Goal: Task Accomplishment & Management: Manage account settings

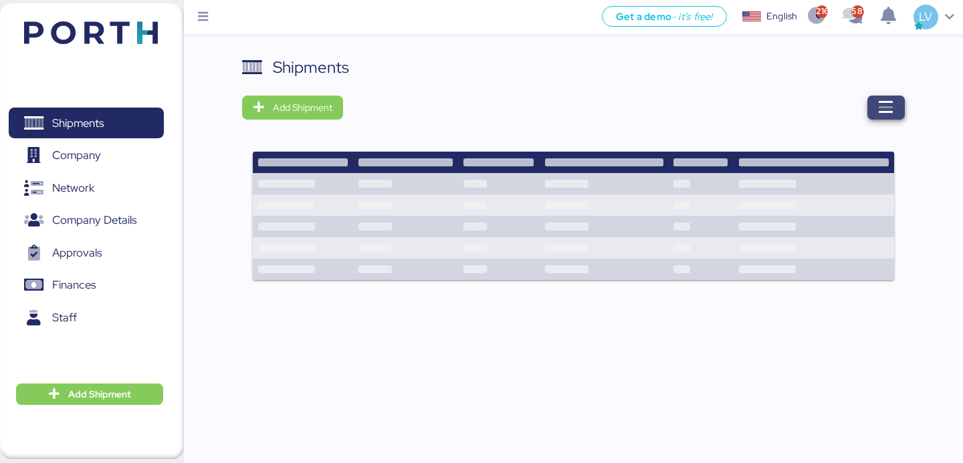
click at [889, 110] on icon "button" at bounding box center [886, 108] width 16 height 16
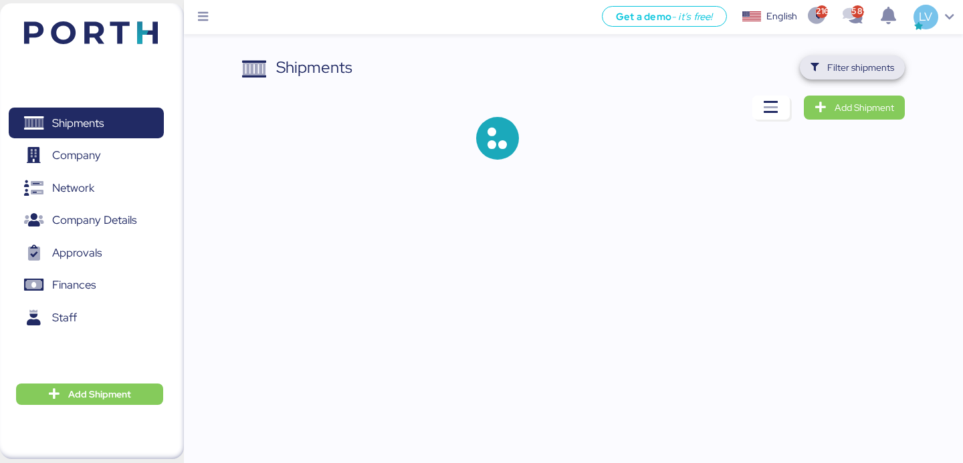
click at [877, 74] on span "Filter shipments" at bounding box center [860, 68] width 67 height 16
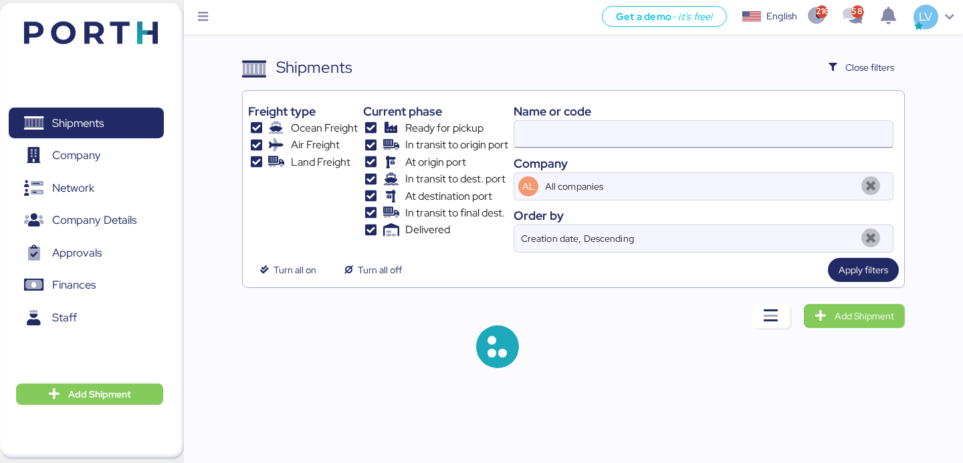
click at [795, 123] on input at bounding box center [703, 134] width 378 height 27
paste input "O0052019"
type input "O0052019"
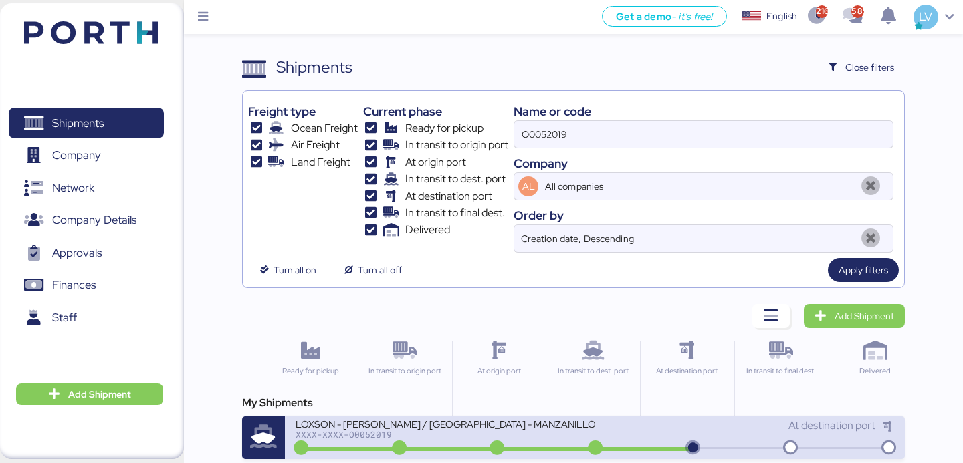
click at [481, 427] on div "LOXSON - [PERSON_NAME] / [GEOGRAPHIC_DATA] - MANZANILLO / MBL: ZIMUSNH22125853 …" at bounding box center [445, 423] width 299 height 11
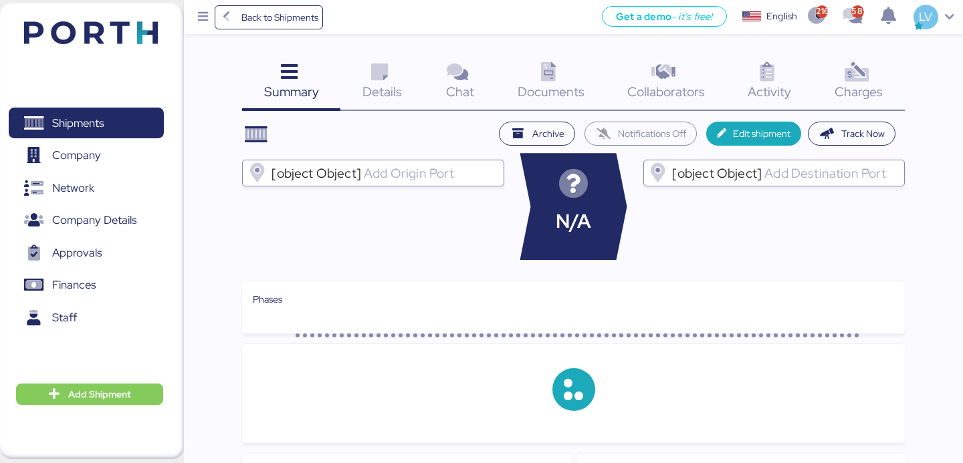
click at [857, 77] on icon at bounding box center [856, 72] width 29 height 19
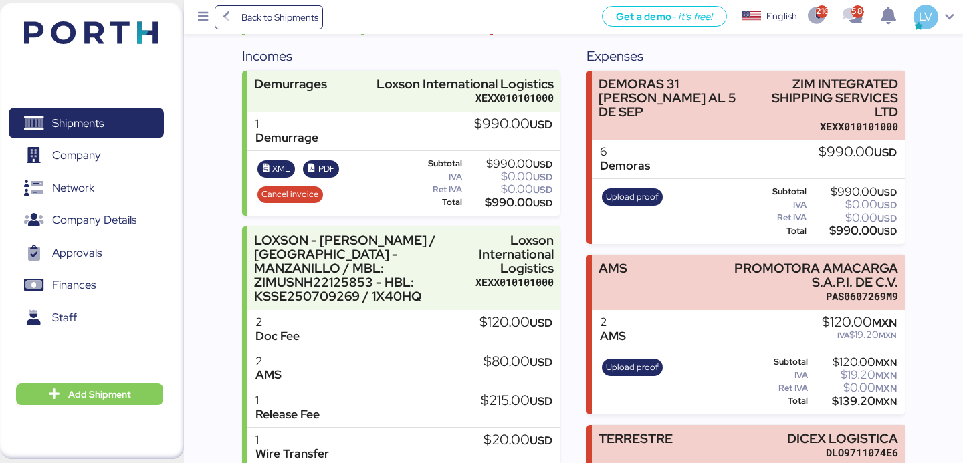
scroll to position [457, 0]
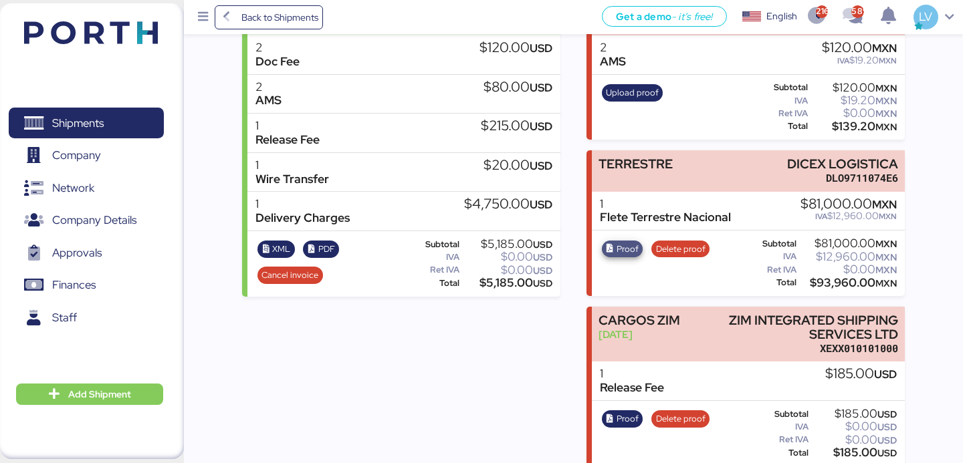
click at [623, 242] on span "Proof" at bounding box center [627, 249] width 22 height 15
click at [680, 245] on div "Proof Delete proof" at bounding box center [655, 263] width 116 height 55
click at [650, 236] on div "Proof Delete proof" at bounding box center [655, 263] width 116 height 55
click at [665, 242] on span "Delete proof" at bounding box center [680, 249] width 49 height 15
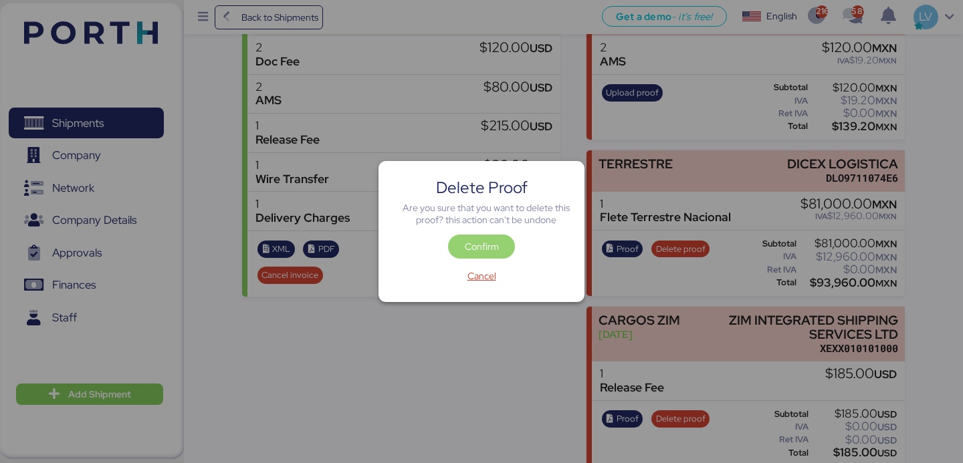
click at [489, 247] on span "Confirm" at bounding box center [482, 247] width 34 height 16
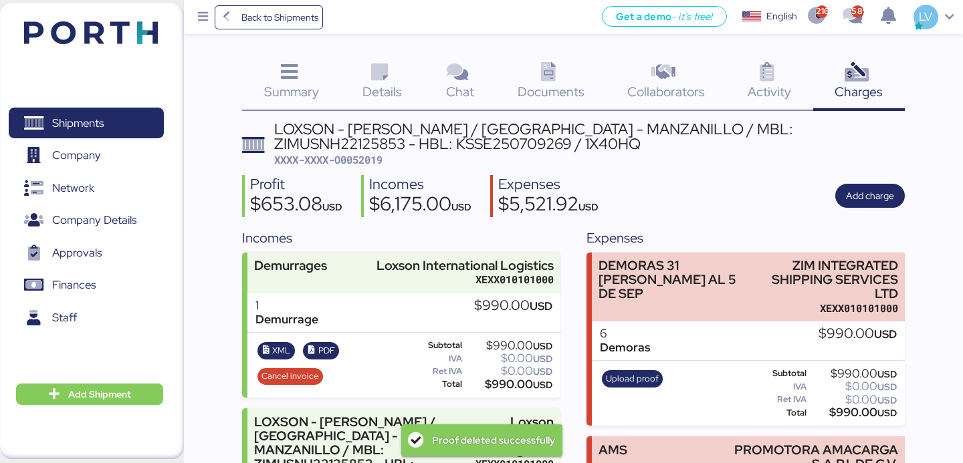
scroll to position [457, 0]
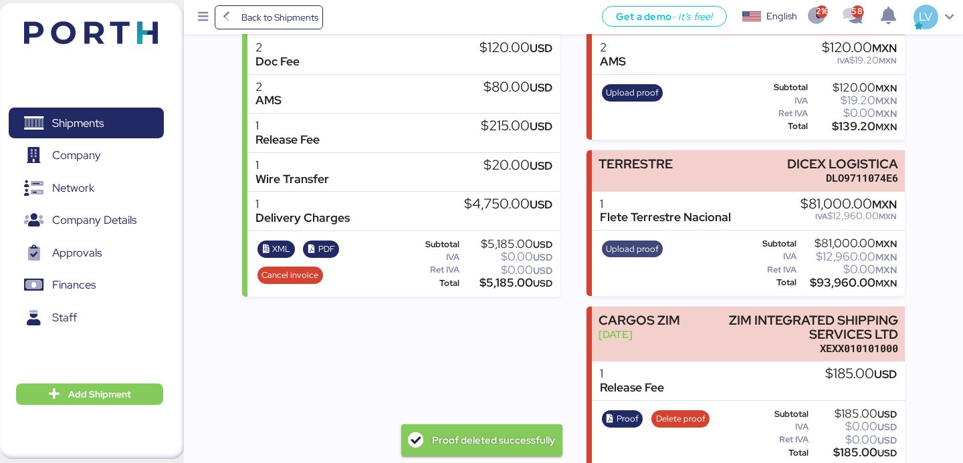
click at [627, 242] on span "Upload proof" at bounding box center [632, 249] width 53 height 15
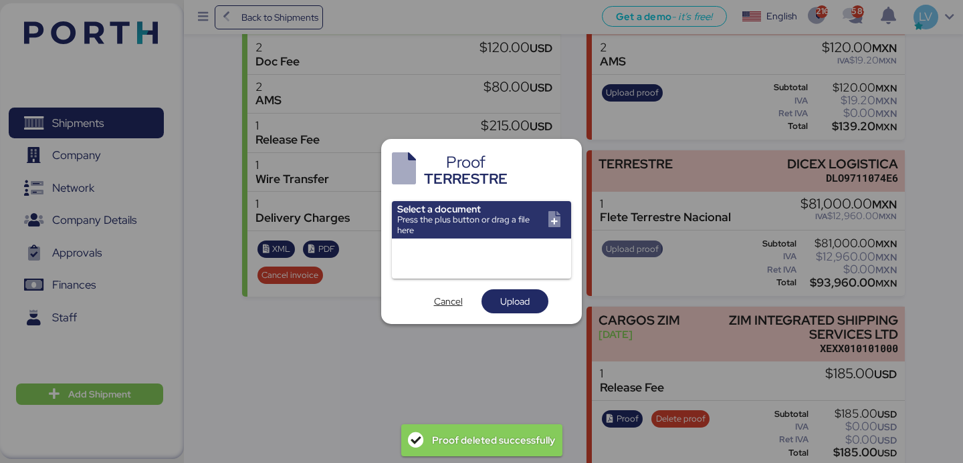
scroll to position [0, 0]
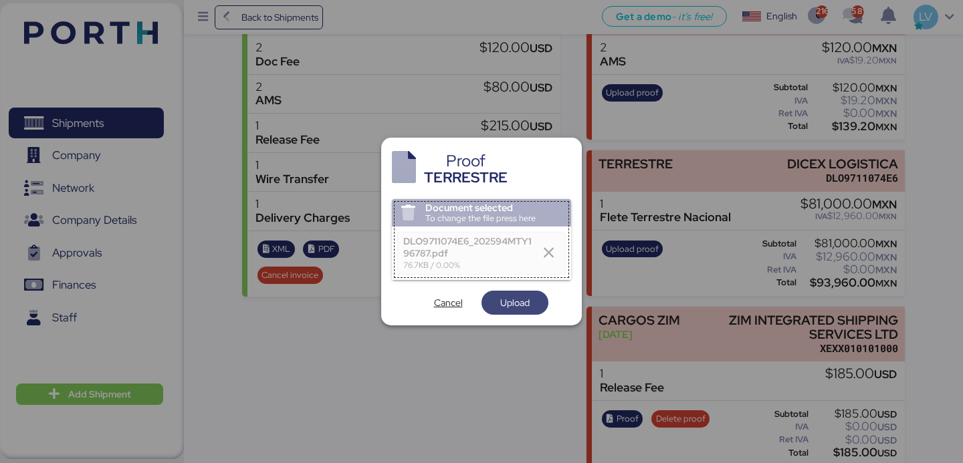
click at [510, 298] on span "Upload" at bounding box center [514, 303] width 29 height 16
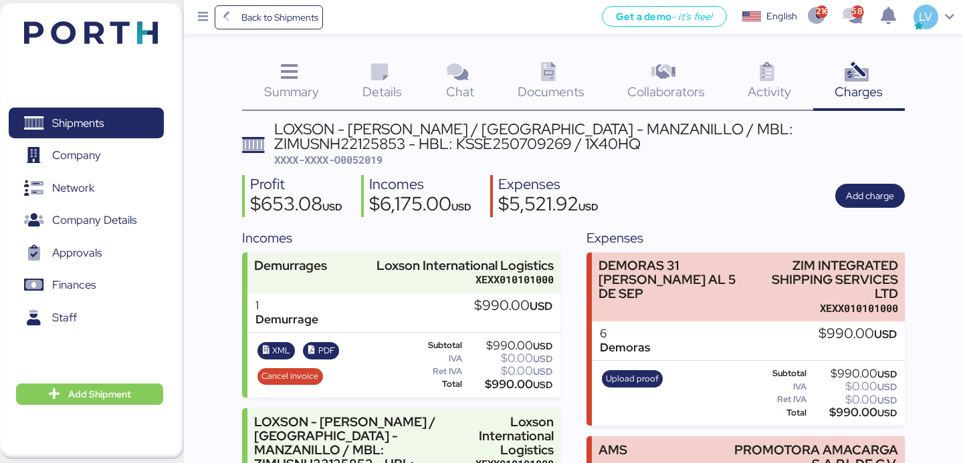
click at [368, 158] on span "XXXX-XXXX-O0052019" at bounding box center [328, 159] width 108 height 13
click at [365, 154] on span "XXXX-XXXX-O0052019" at bounding box center [328, 159] width 108 height 13
copy span "O0052019"
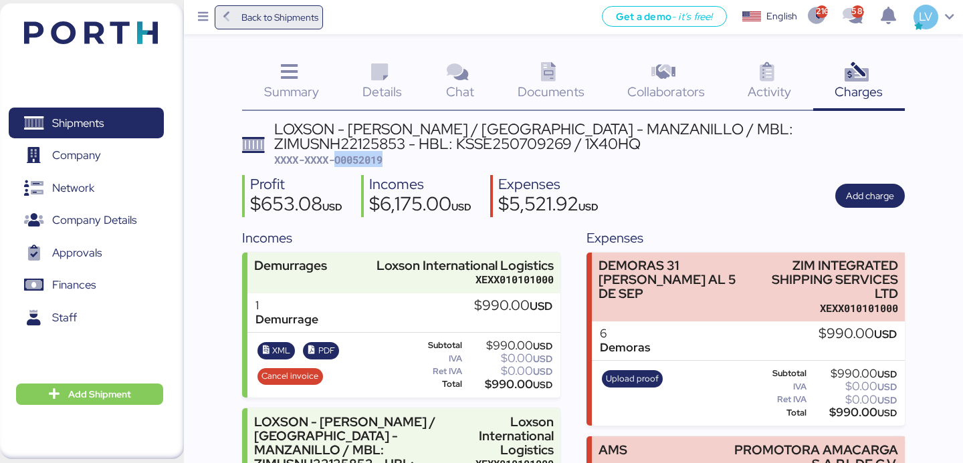
click at [277, 20] on span "Back to Shipments" at bounding box center [279, 17] width 77 height 16
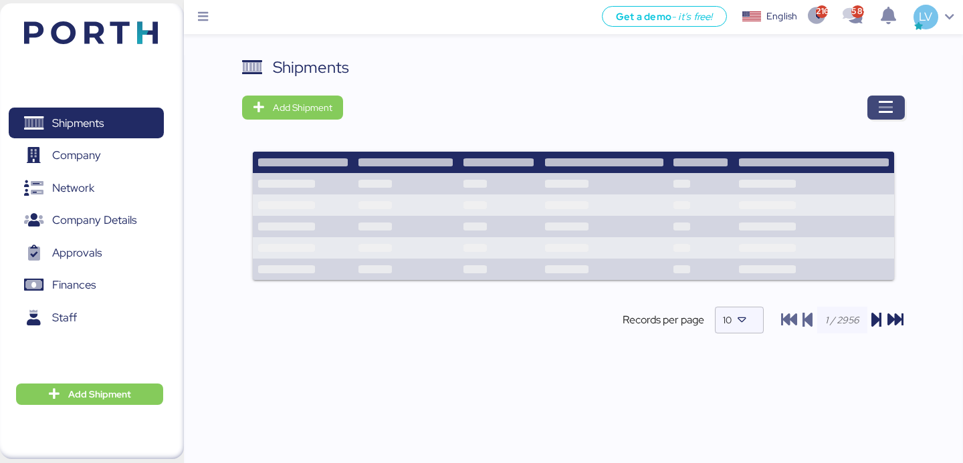
click at [902, 104] on span "button" at bounding box center [885, 108] width 37 height 24
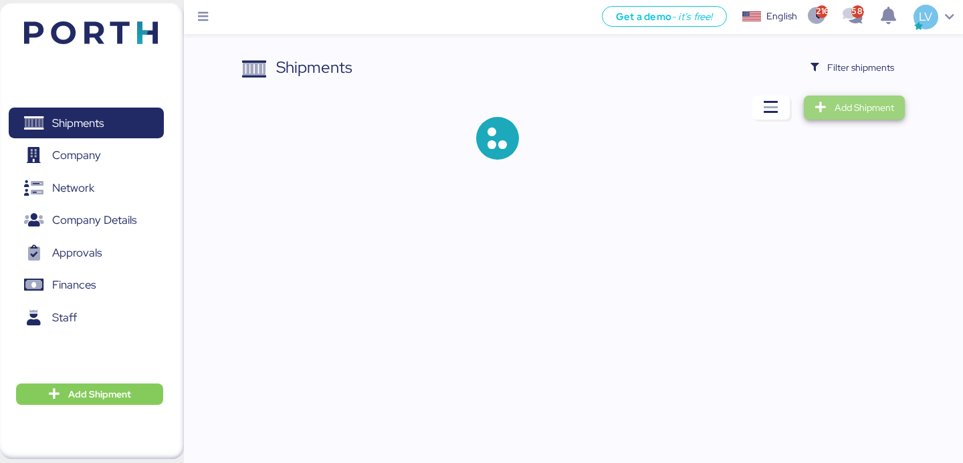
drag, startPoint x: 902, startPoint y: 104, endPoint x: 888, endPoint y: 89, distance: 20.3
click at [888, 89] on div "Shipments Filter shipments Add Shipment" at bounding box center [573, 118] width 662 height 126
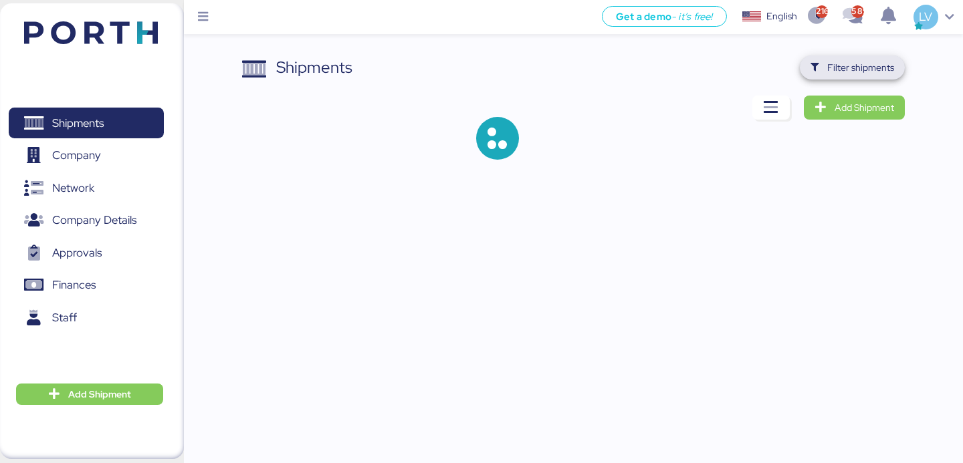
click at [885, 77] on span "Filter shipments" at bounding box center [852, 67] width 105 height 24
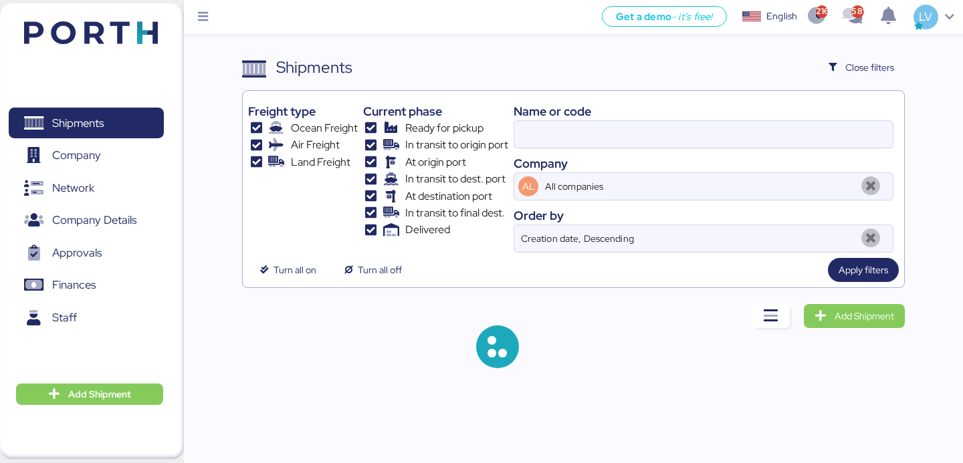
click at [766, 152] on div "Name or code Company AL All companies Order by Creation date, Descending" at bounding box center [703, 174] width 380 height 156
click at [748, 133] on input at bounding box center [703, 134] width 378 height 27
paste input "160-94936704"
type input "160-94936704"
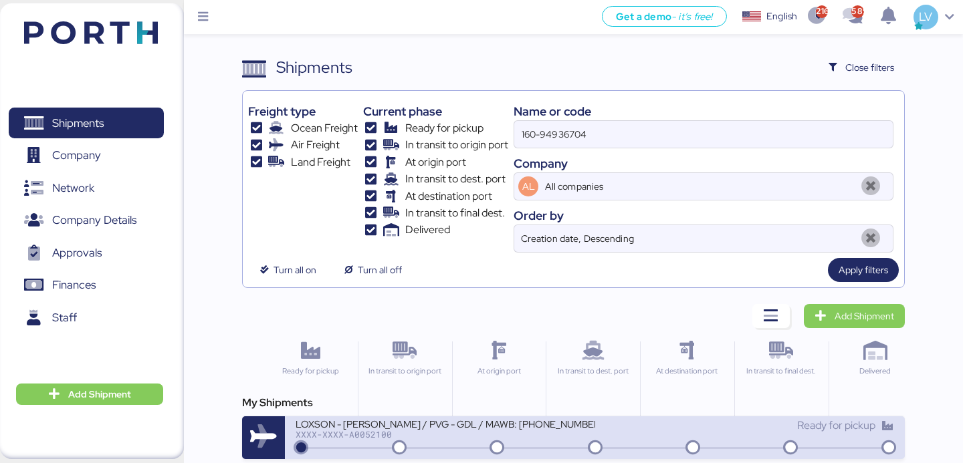
click at [437, 429] on div "LOXSON - [PERSON_NAME] / PVG - GDL / MAWB: [PHONE_NUMBER] - HAWB: LXN25080718" at bounding box center [445, 423] width 299 height 11
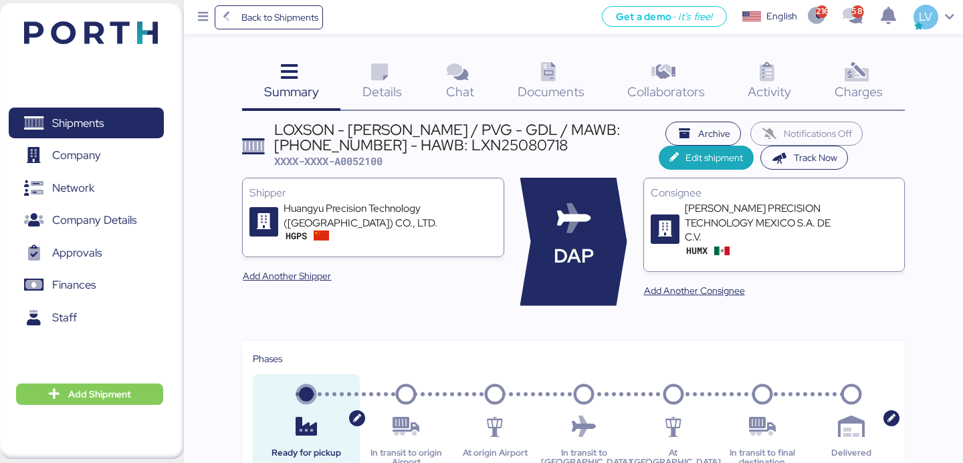
click at [871, 80] on div "Charges 0" at bounding box center [859, 82] width 92 height 55
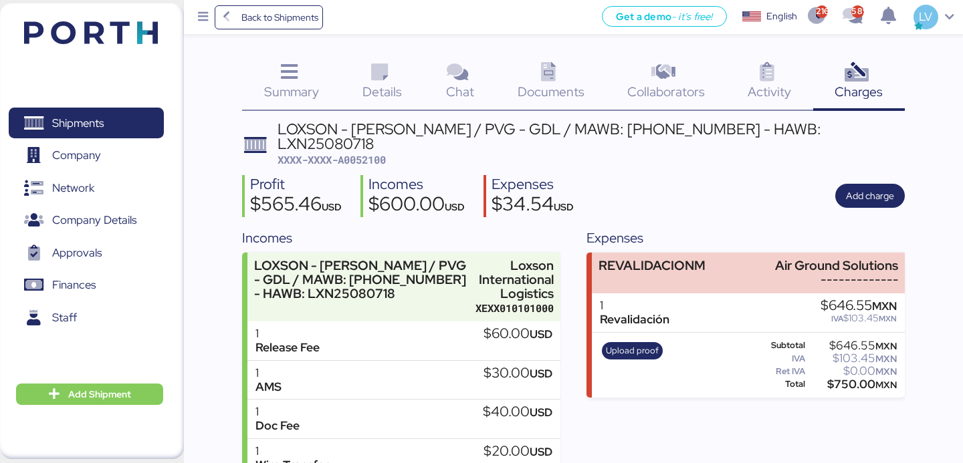
click at [625, 349] on div "Upload proof" at bounding box center [632, 365] width 70 height 55
click at [626, 344] on span "Upload proof" at bounding box center [632, 351] width 53 height 15
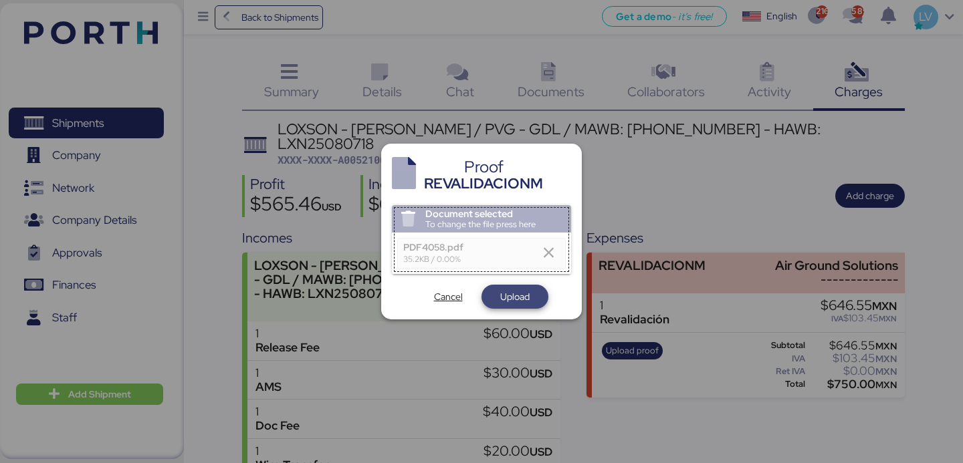
click at [514, 306] on span "Upload" at bounding box center [514, 296] width 45 height 19
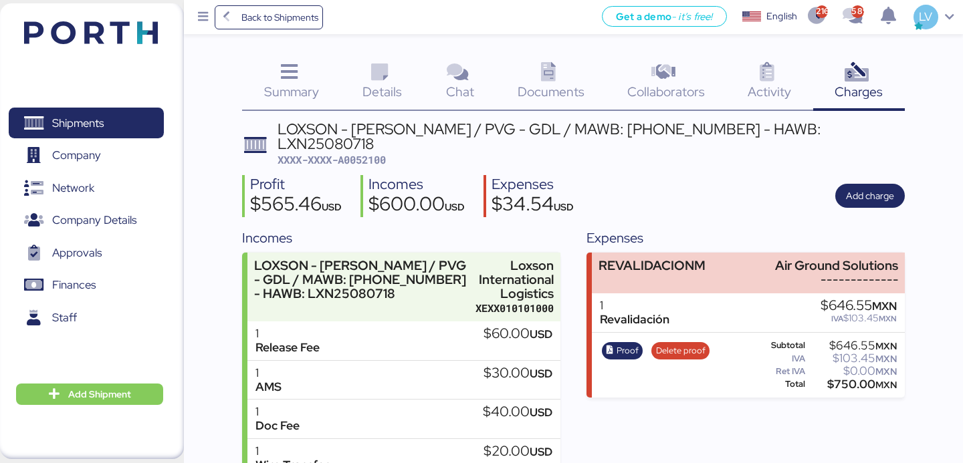
click at [350, 153] on span "XXXX-XXXX-A0052100" at bounding box center [331, 159] width 108 height 13
copy span "A0052100"
click at [231, 17] on icon at bounding box center [226, 17] width 15 height 12
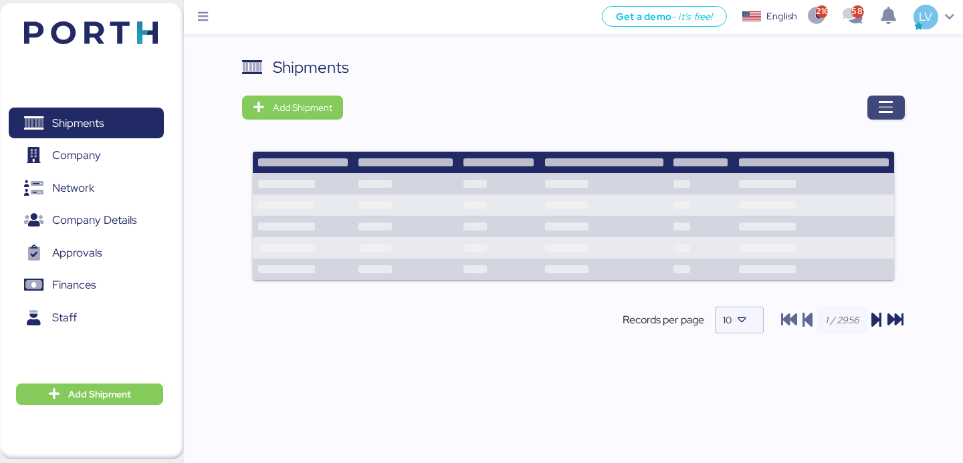
click at [885, 102] on icon "button" at bounding box center [886, 108] width 16 height 16
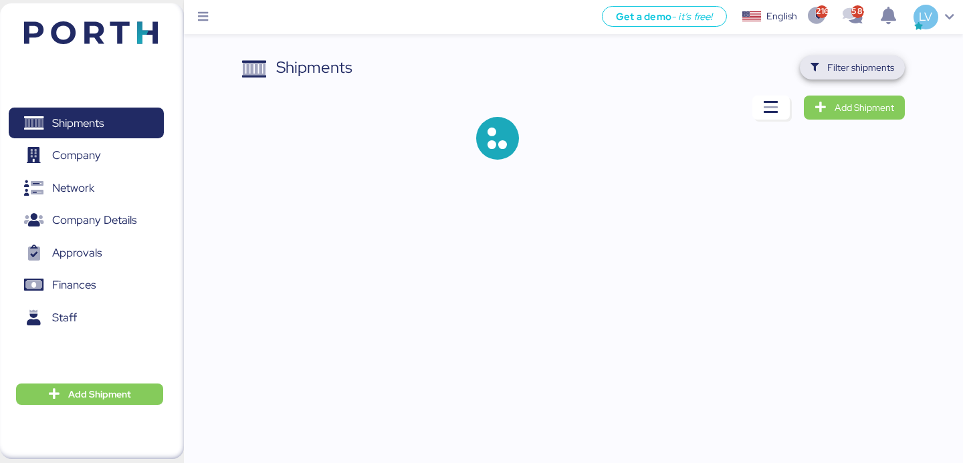
click at [888, 68] on span "Filter shipments" at bounding box center [860, 68] width 67 height 16
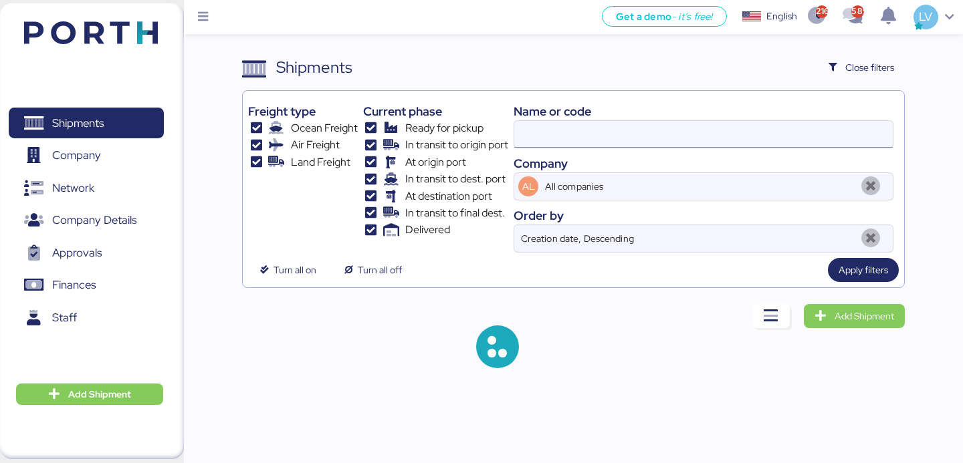
click at [802, 134] on input at bounding box center [703, 134] width 378 height 27
paste input "- 205-83813520"
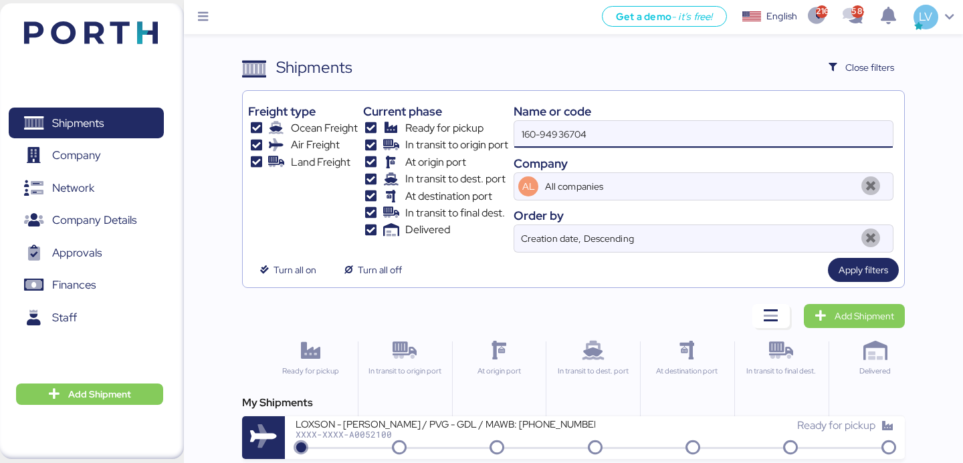
click at [802, 134] on input "160-94936704" at bounding box center [703, 134] width 378 height 27
paste input "- 205-83813520"
click at [532, 136] on input "- 205-83813520" at bounding box center [703, 134] width 378 height 27
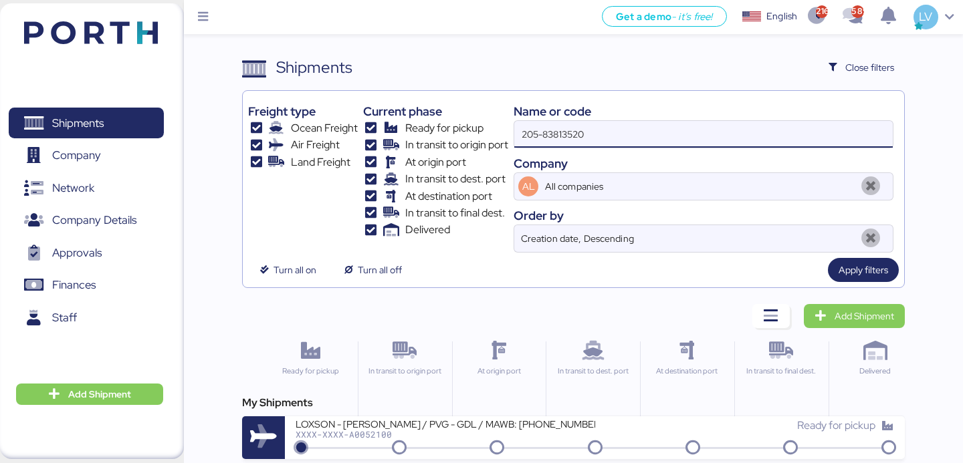
type input "205-83813520"
click at [400, 415] on div "My Shipments YAMATO - AHRESTY / BKK - GDL / YMM-AI-192 XXXX-XXXX-A0052103 Ready…" at bounding box center [573, 427] width 662 height 64
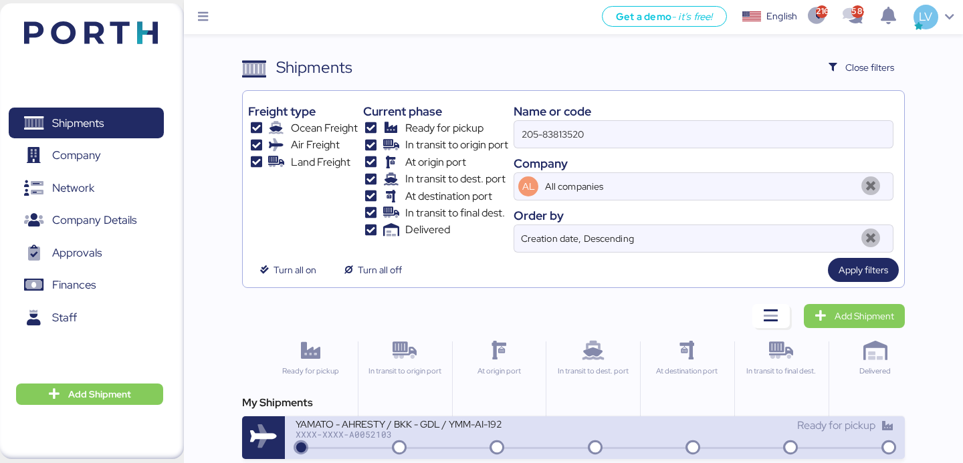
click at [400, 423] on div "YAMATO - AHRESTY / BKK - GDL / YMM-AI-192" at bounding box center [445, 423] width 299 height 11
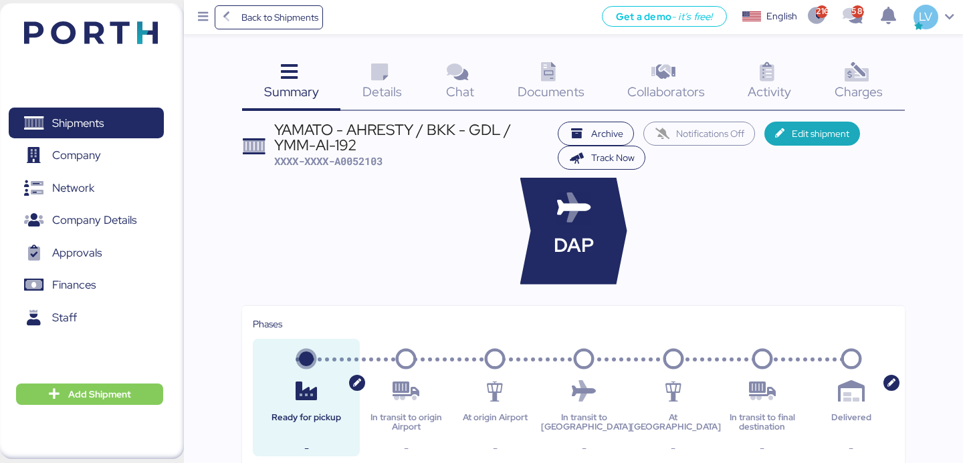
click at [376, 156] on span "XXXX-XXXX-A0052103" at bounding box center [328, 160] width 108 height 13
copy span "A0052103"
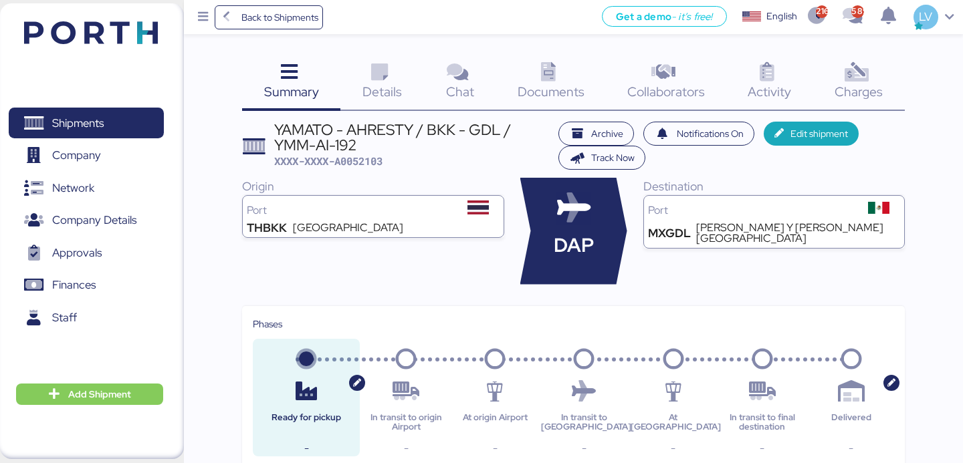
click at [852, 97] on span "Charges" at bounding box center [858, 91] width 48 height 17
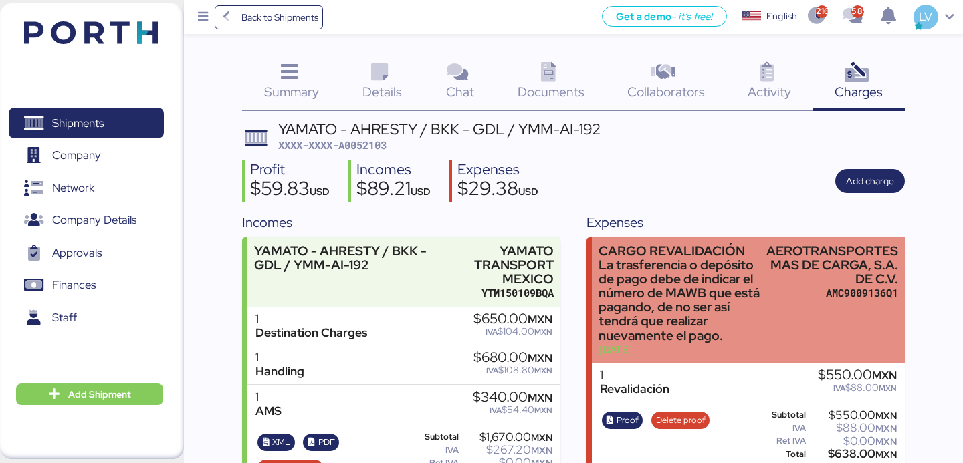
scroll to position [37, 0]
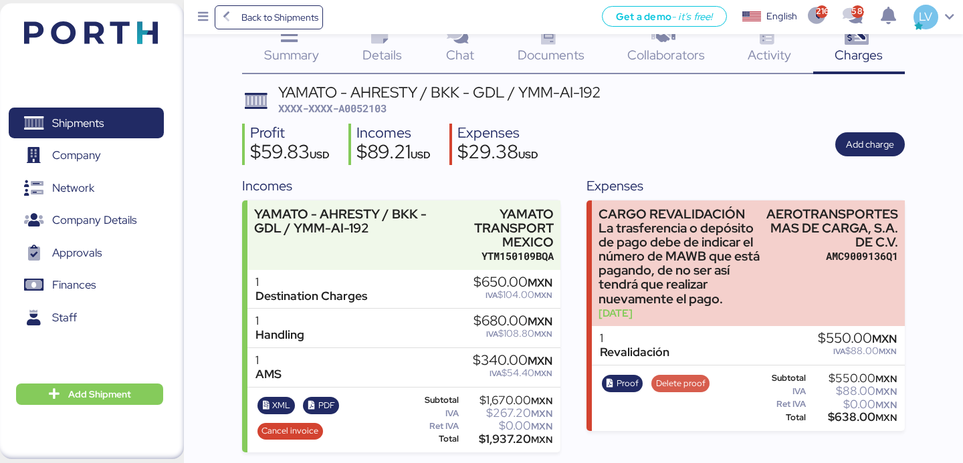
click at [675, 383] on span "Delete proof" at bounding box center [680, 383] width 49 height 15
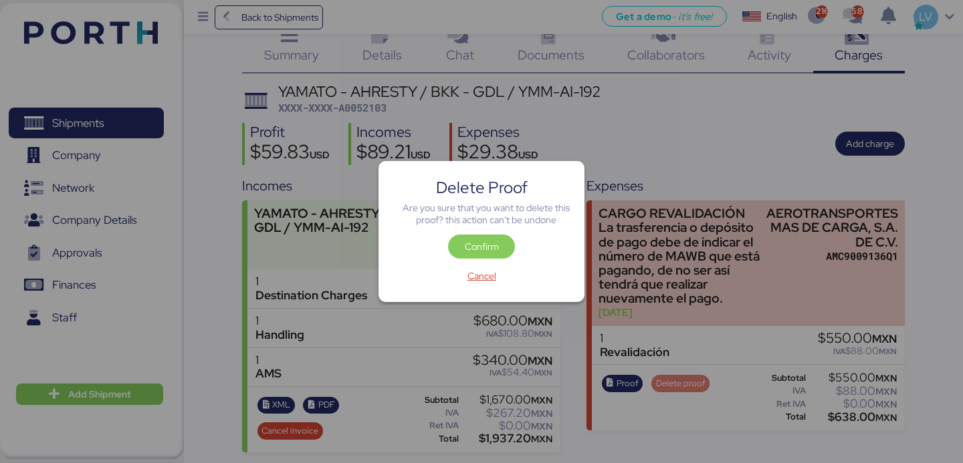
scroll to position [0, 0]
click at [467, 253] on span "Confirm" at bounding box center [482, 247] width 34 height 16
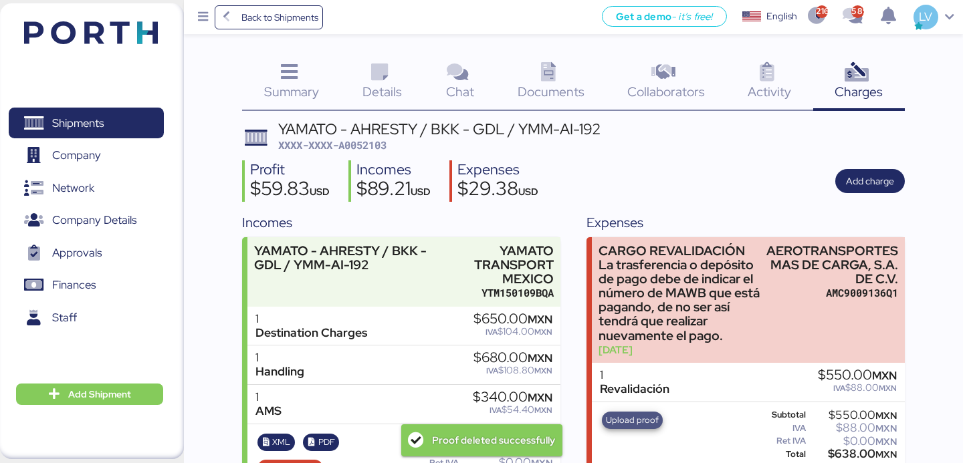
click at [624, 426] on span "Upload proof" at bounding box center [632, 420] width 53 height 15
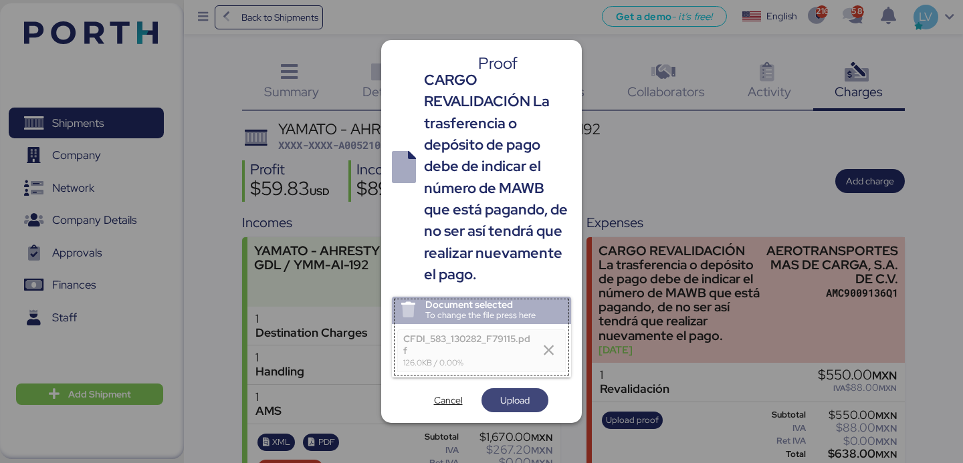
click at [516, 402] on span "Upload" at bounding box center [514, 400] width 29 height 16
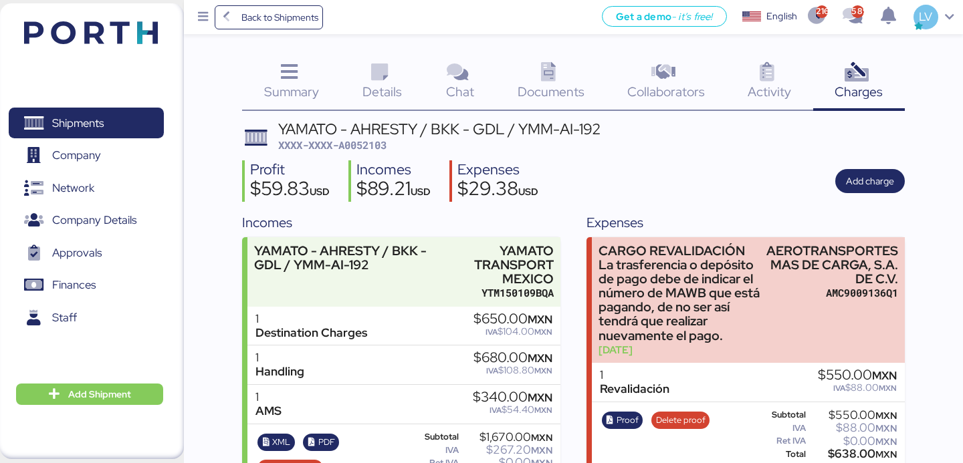
click at [376, 143] on span "XXXX-XXXX-A0052103" at bounding box center [332, 144] width 108 height 13
copy span "A0052103"
click at [277, 11] on span "Back to Shipments" at bounding box center [279, 17] width 77 height 16
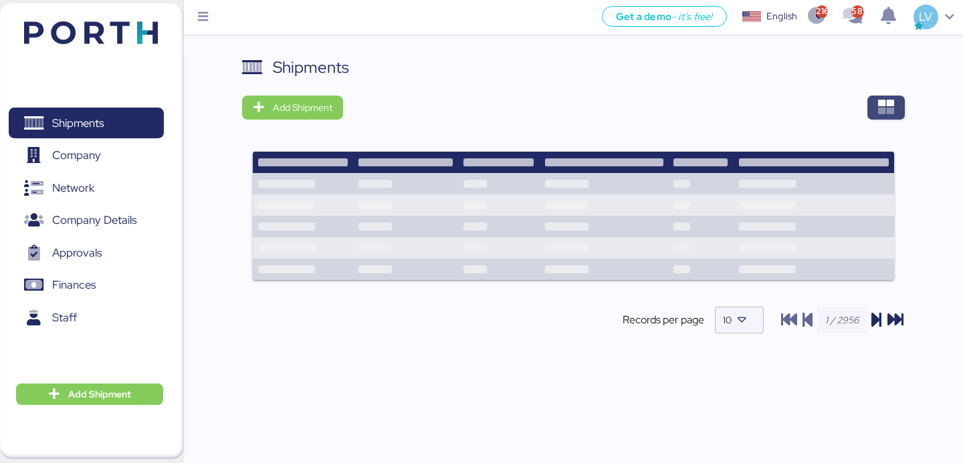
click at [901, 108] on span "button" at bounding box center [885, 108] width 37 height 24
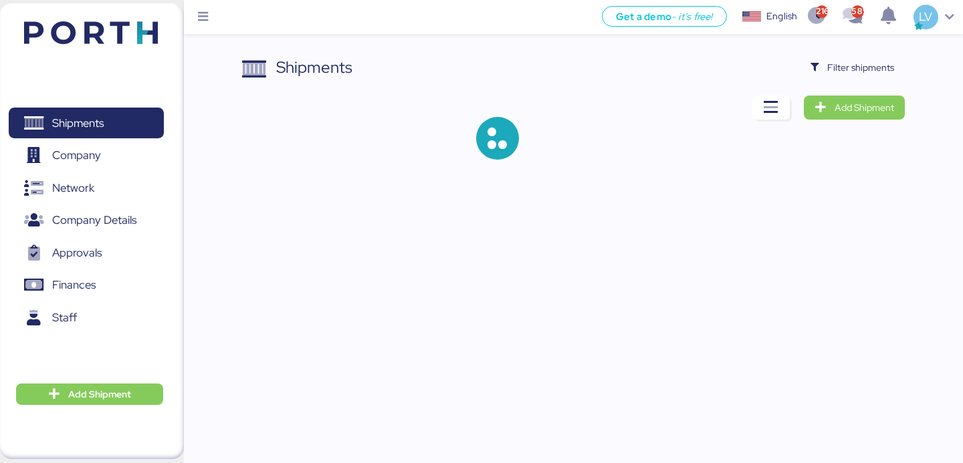
click at [862, 82] on div "Shipments Filter shipments Add Shipment" at bounding box center [573, 118] width 662 height 126
click at [860, 72] on span "Filter shipments" at bounding box center [860, 68] width 67 height 16
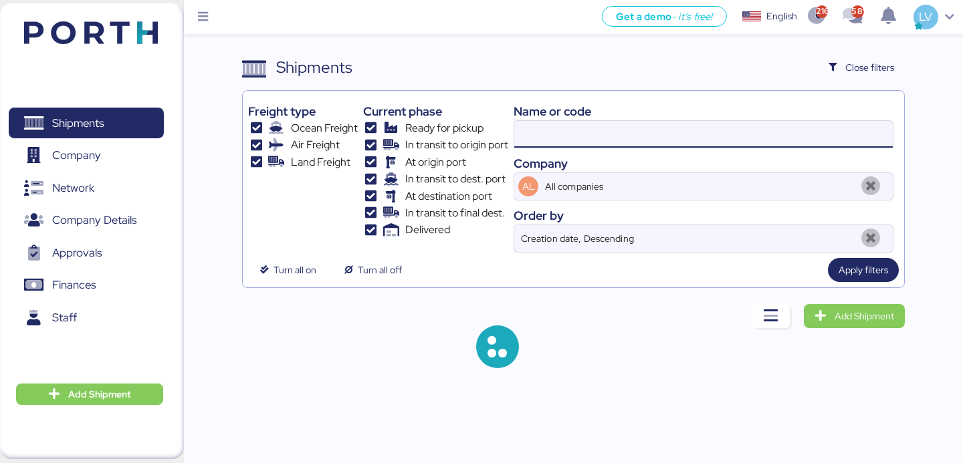
click at [729, 139] on input at bounding box center [703, 134] width 378 height 27
paste input "COSU6428244920"
type input "COSU6428244920"
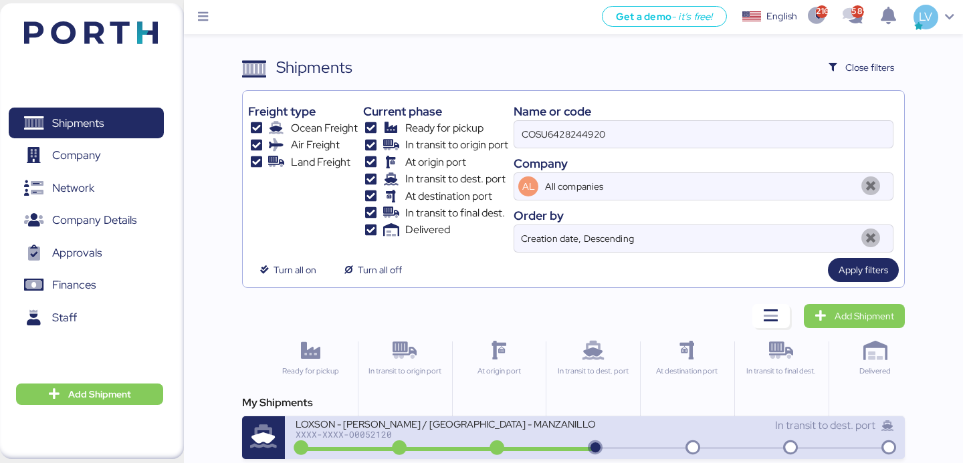
click at [557, 448] on div at bounding box center [446, 449] width 296 height 4
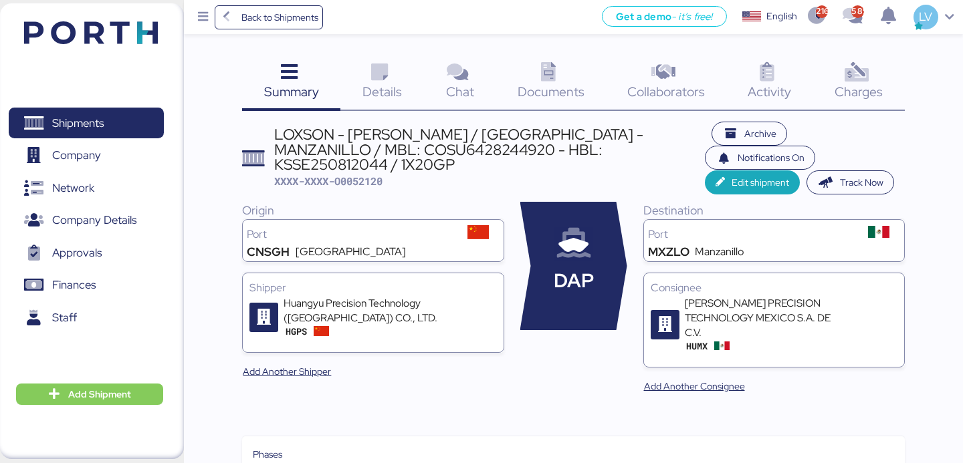
click at [473, 148] on div "LOXSON - [PERSON_NAME] / [GEOGRAPHIC_DATA] - MANZANILLO / MBL: COSU6428244920 -…" at bounding box center [489, 149] width 431 height 45
copy div "KSSE250812044"
click at [551, 79] on icon at bounding box center [548, 72] width 29 height 19
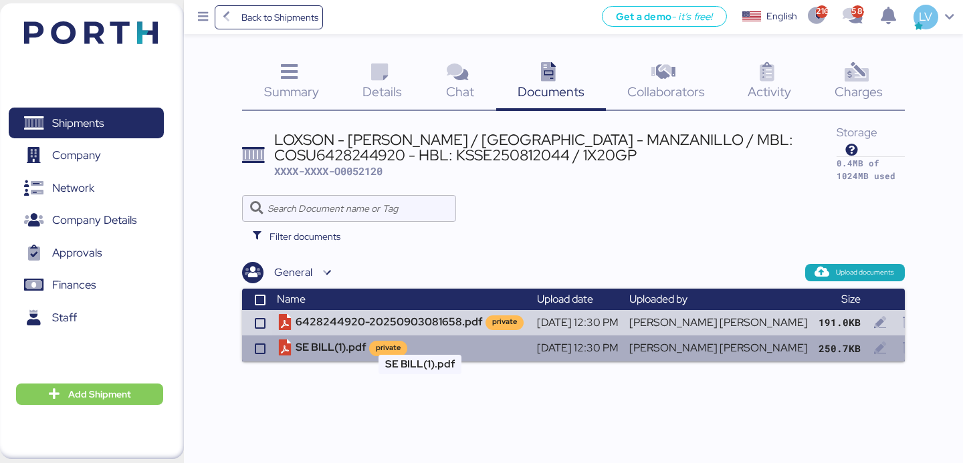
click at [400, 342] on div "private" at bounding box center [388, 347] width 25 height 11
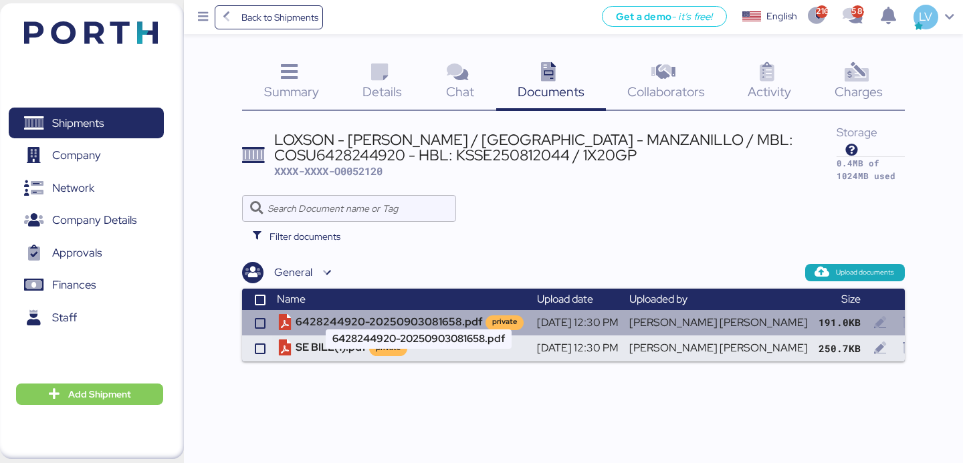
click at [392, 310] on td "6428244920-20250903081658.pdf private" at bounding box center [401, 322] width 260 height 25
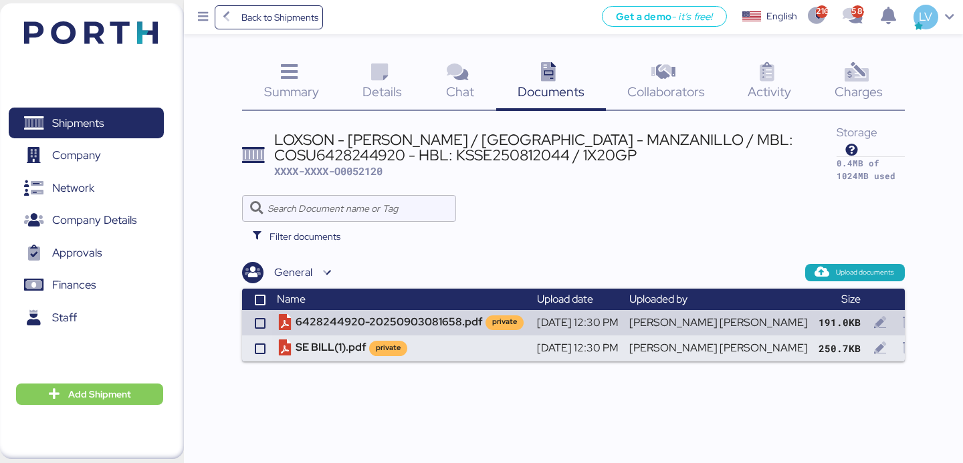
click at [271, 36] on div "Summary 0 Details 0 Chat 0 Documents 0 Collaborators 0 Activity 0 Charges 0 LOX…" at bounding box center [481, 181] width 963 height 362
click at [287, 21] on span "Back to Shipments" at bounding box center [279, 17] width 77 height 16
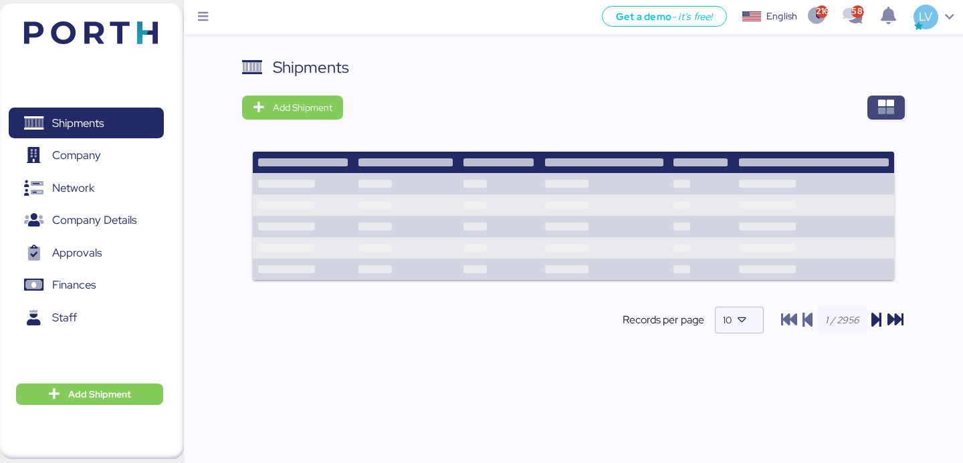
click at [877, 105] on span "button" at bounding box center [885, 108] width 37 height 24
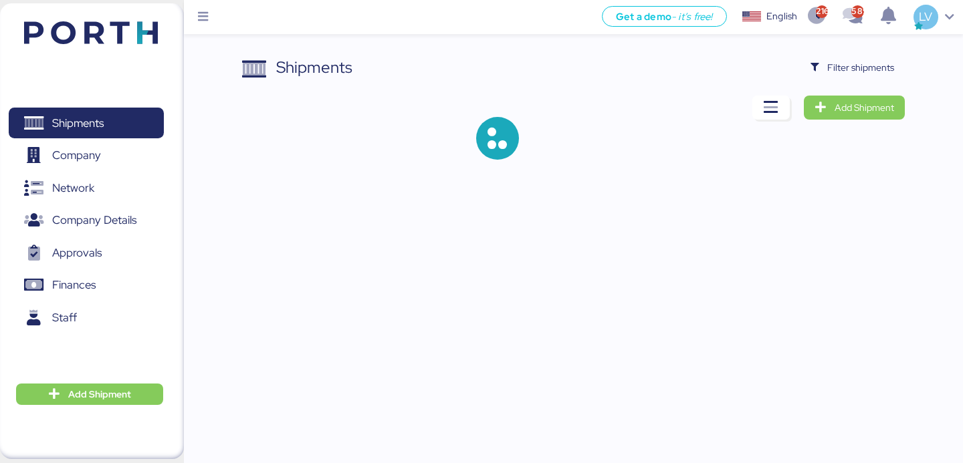
click at [870, 80] on div "Shipments Filter shipments Add Shipment" at bounding box center [573, 118] width 662 height 126
click at [868, 66] on span "Filter shipments" at bounding box center [860, 68] width 67 height 16
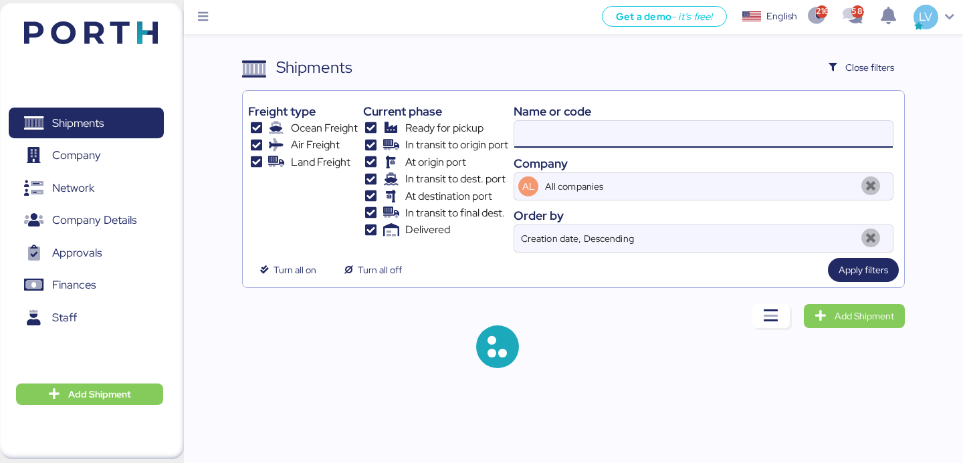
click at [770, 130] on input at bounding box center [703, 134] width 378 height 27
paste input "MEXA48367800"
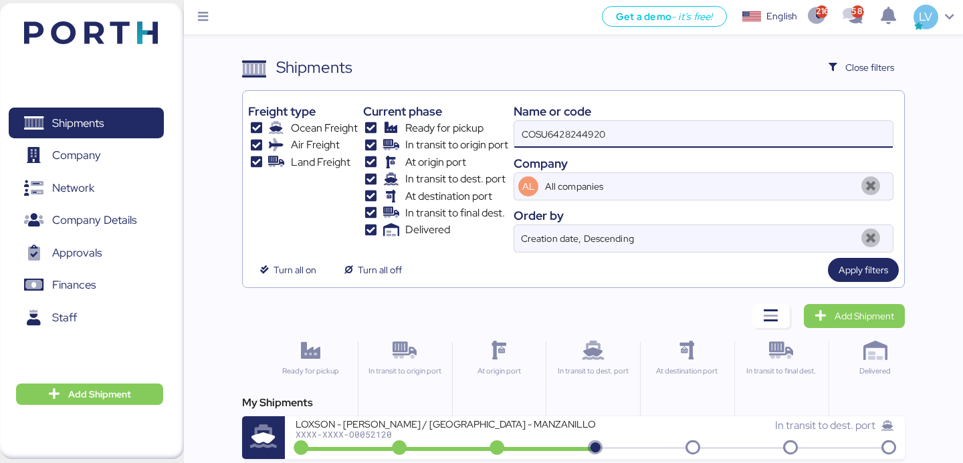
click at [770, 130] on input "COSU6428244920" at bounding box center [703, 134] width 378 height 27
paste input "MEXA4836780"
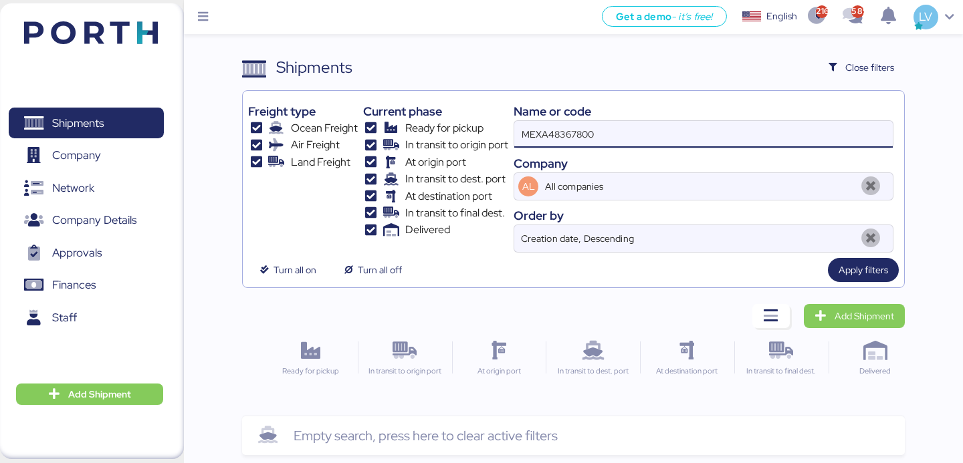
click at [586, 136] on input "MEXA48367800" at bounding box center [703, 134] width 378 height 27
paste input "O0052032"
type input "O0052032"
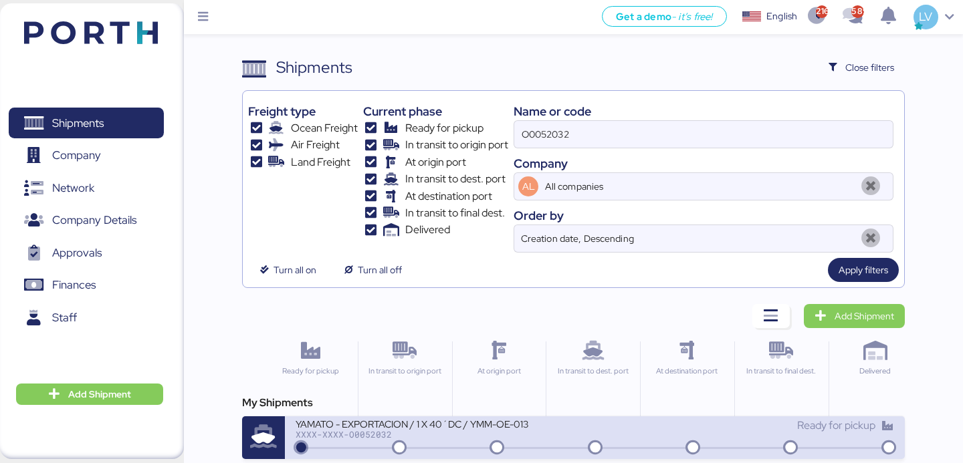
click at [416, 429] on div "YAMATO - EXPORTACION / 1 X 40´DC / YMM-OE-013" at bounding box center [445, 423] width 299 height 11
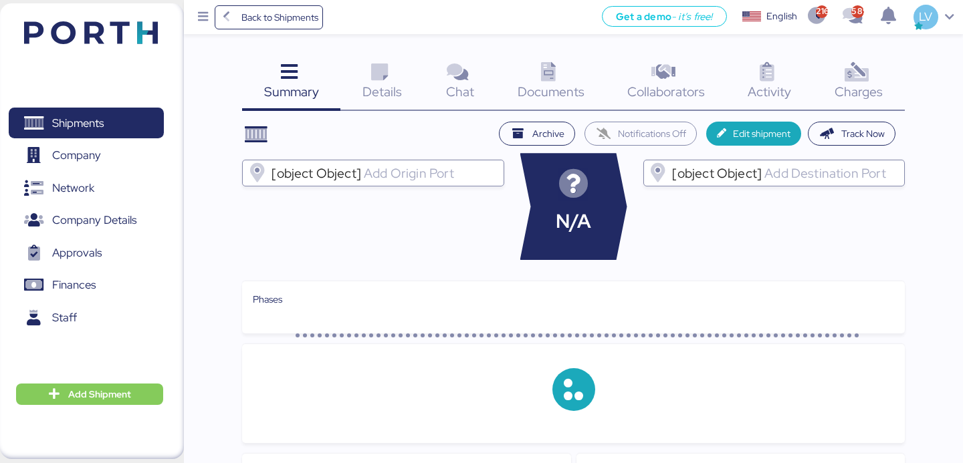
click at [867, 66] on icon at bounding box center [856, 72] width 29 height 19
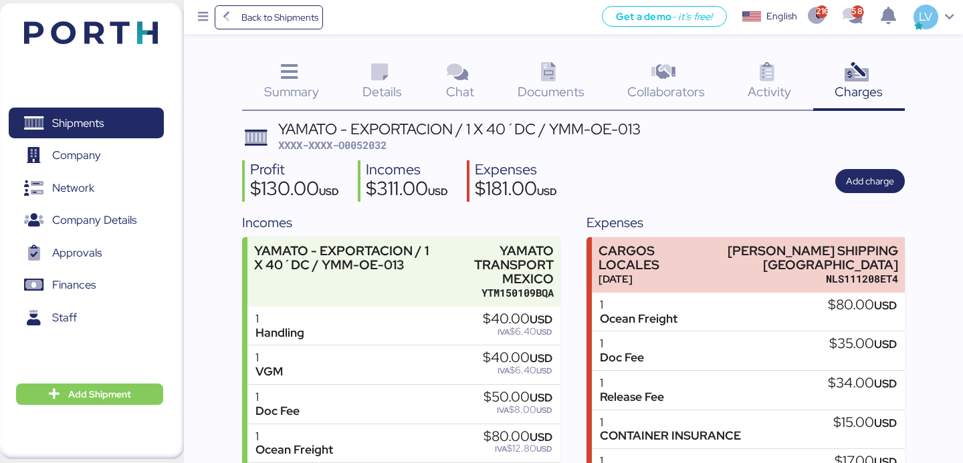
click at [336, 96] on div "Summary 0" at bounding box center [291, 82] width 98 height 55
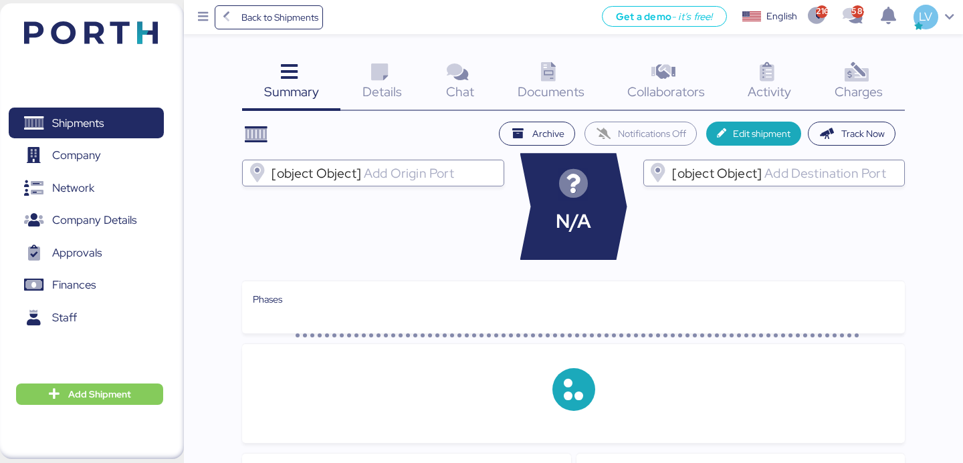
click at [392, 97] on span "Details" at bounding box center [381, 91] width 39 height 17
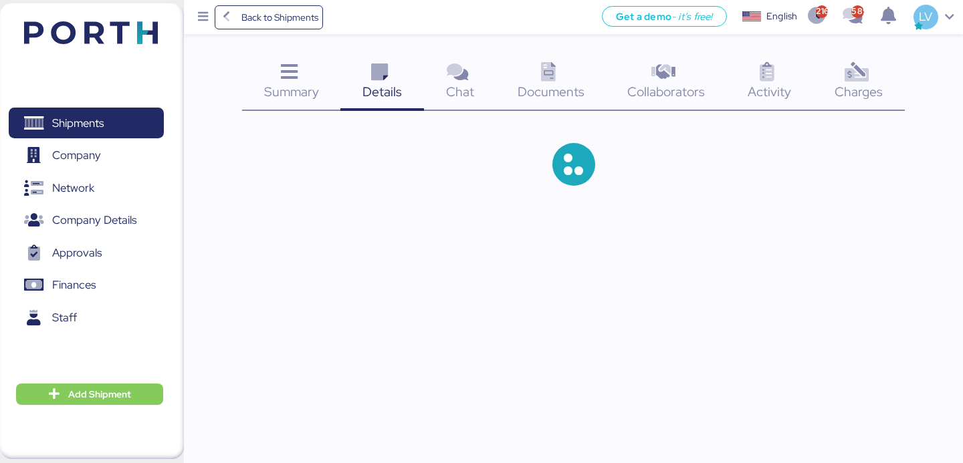
click at [857, 127] on div at bounding box center [573, 165] width 662 height 86
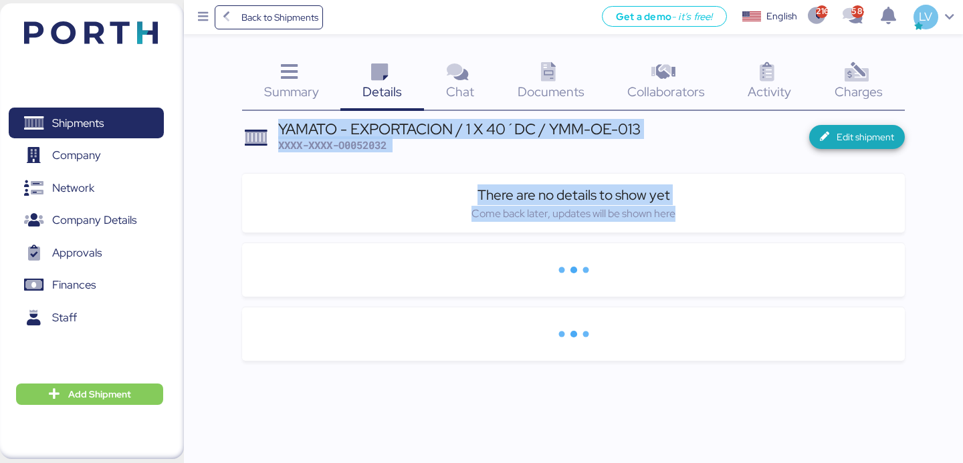
click at [857, 127] on span "Edit shipment" at bounding box center [857, 137] width 96 height 24
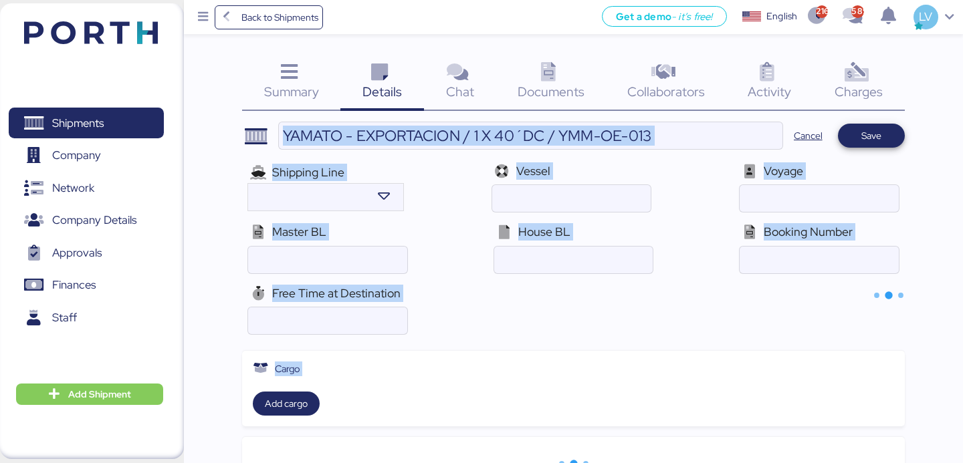
click at [857, 127] on span "Save" at bounding box center [870, 135] width 45 height 19
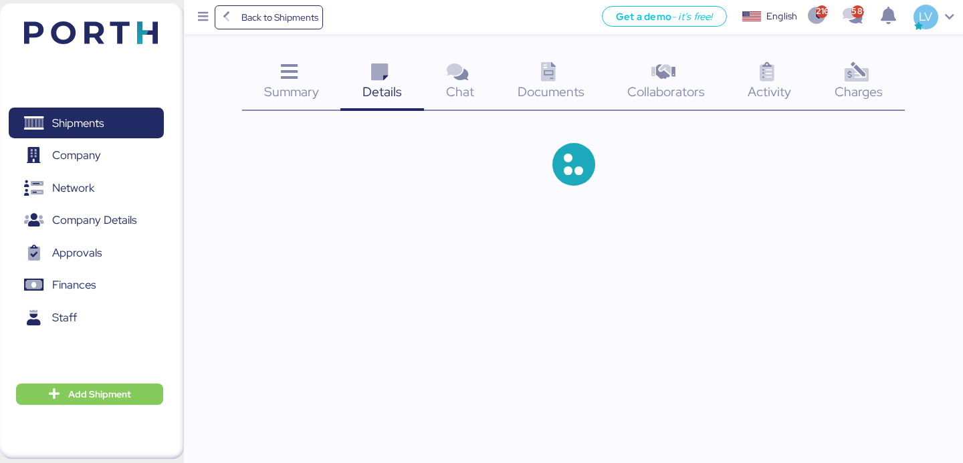
click at [852, 129] on div at bounding box center [573, 165] width 662 height 86
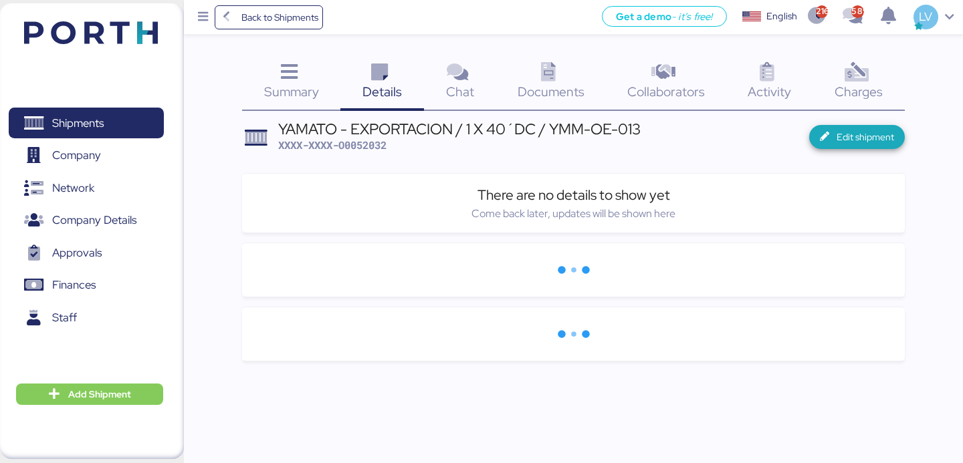
click at [852, 129] on span "Edit shipment" at bounding box center [864, 137] width 57 height 16
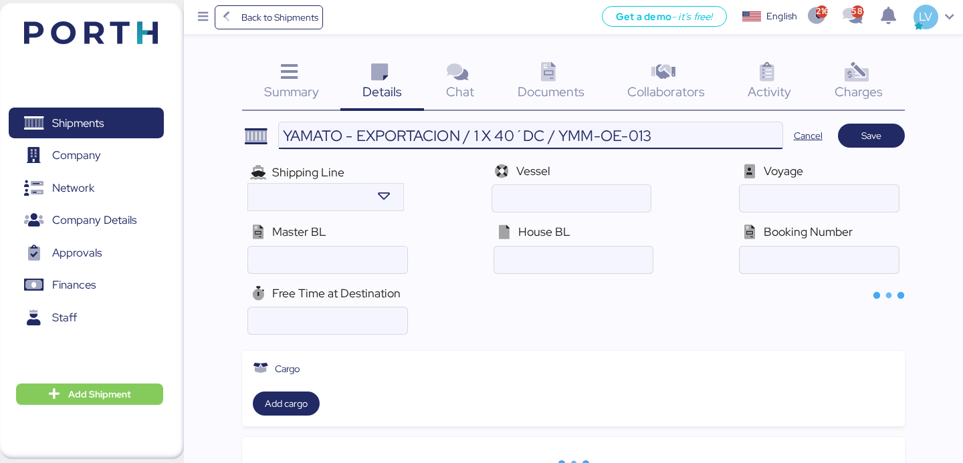
click at [711, 134] on input "YAMATO - EXPORTACION / 1 X 40´DC / YMM-OE-013" at bounding box center [530, 135] width 503 height 27
paste input "MEXA48367800"
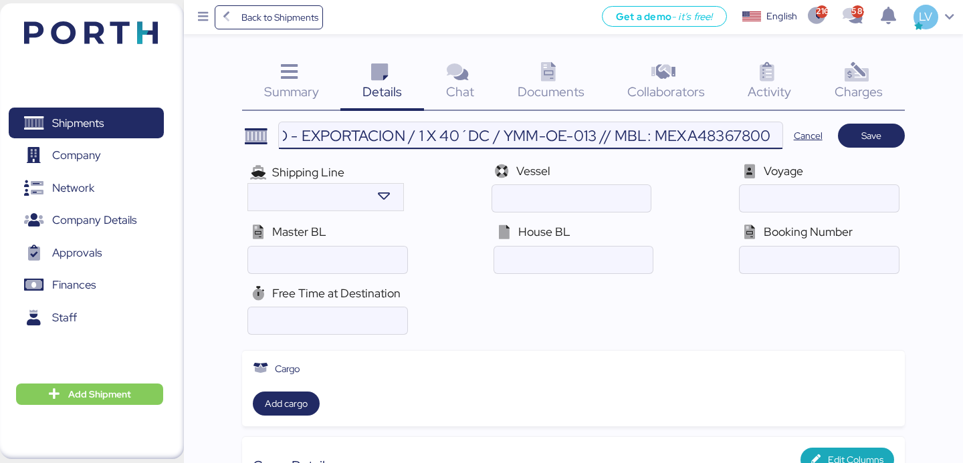
type input "YAMATO - EXPORTACION / 1 X 40´DC / YMM-OE-013 // MBL: MEXA48367800"
click at [809, 268] on input "ocean" at bounding box center [818, 260] width 158 height 27
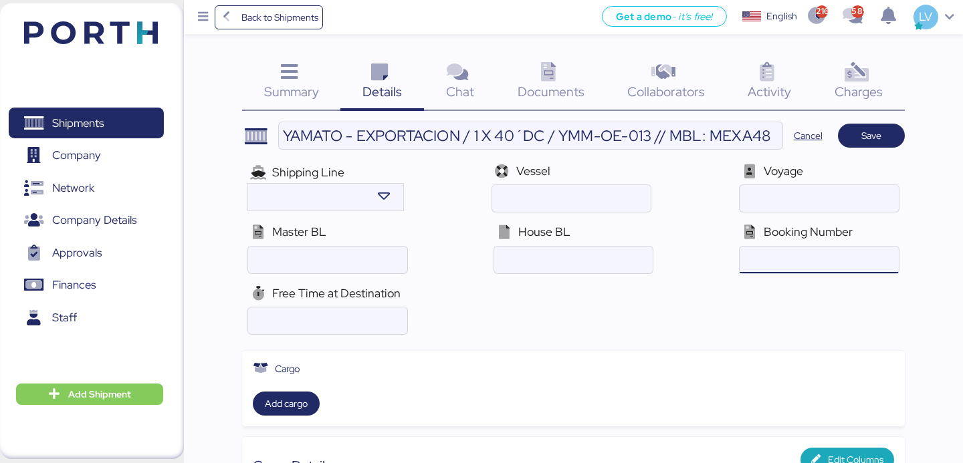
paste input "MEXA48367800"
type input "MEXA48367800"
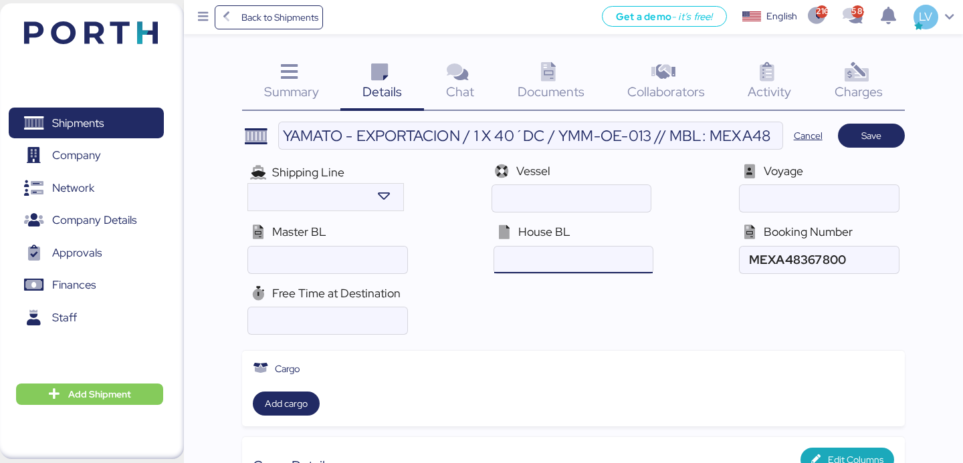
click at [494, 265] on input "ocean" at bounding box center [573, 260] width 158 height 27
click at [406, 247] on input "ocean" at bounding box center [327, 260] width 158 height 27
paste input "MEXA48367800"
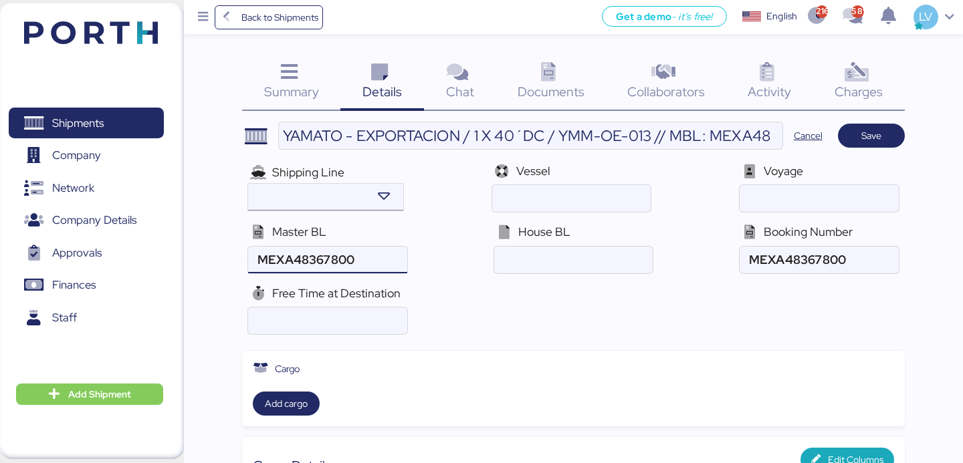
type input "MEXA48367800"
click at [351, 205] on div at bounding box center [306, 197] width 117 height 27
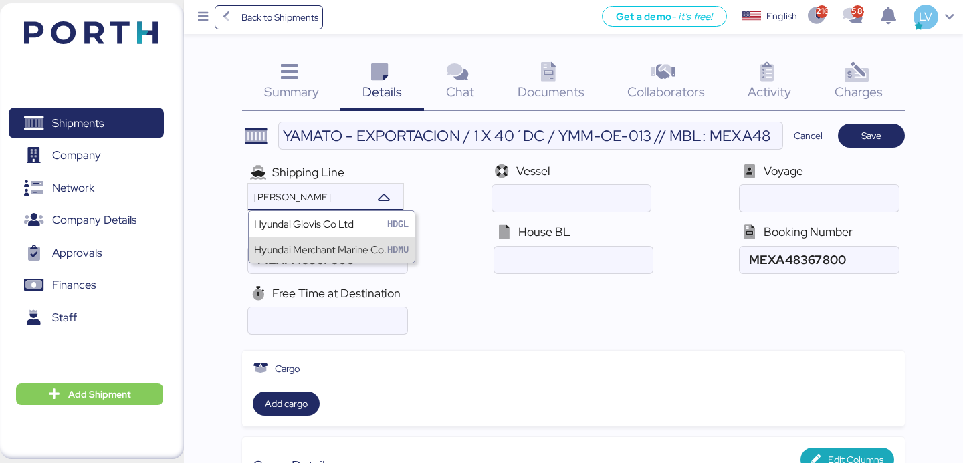
type input "[PERSON_NAME]"
click at [336, 244] on div "Hyundai Merchant Marine Co." at bounding box center [320, 249] width 132 height 15
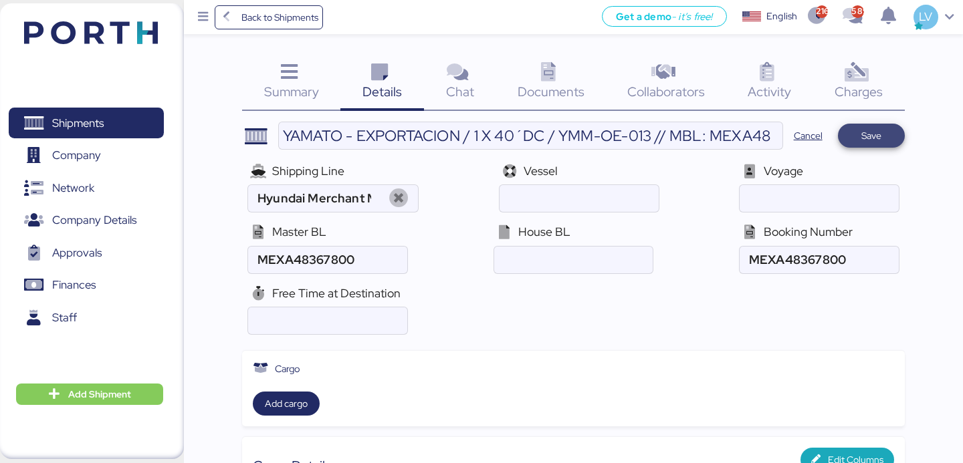
click at [868, 132] on span "Save" at bounding box center [871, 136] width 20 height 16
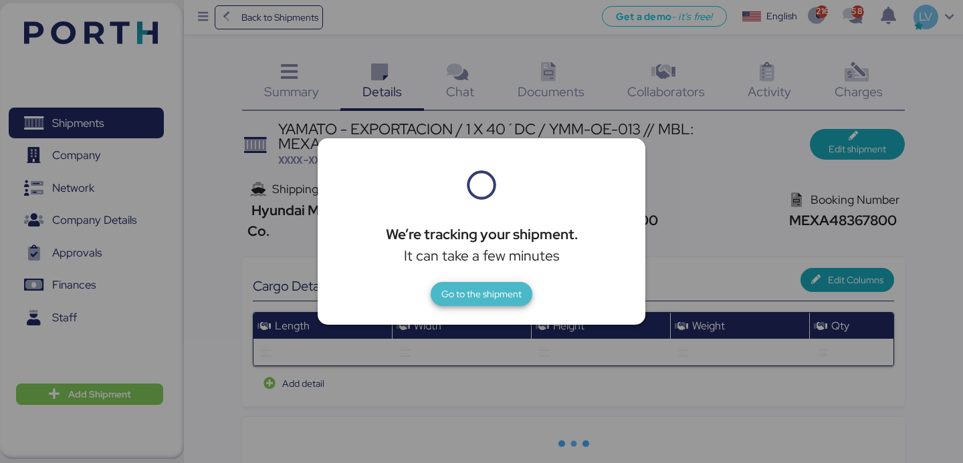
click at [505, 287] on span "Go to the shipment" at bounding box center [481, 294] width 80 height 16
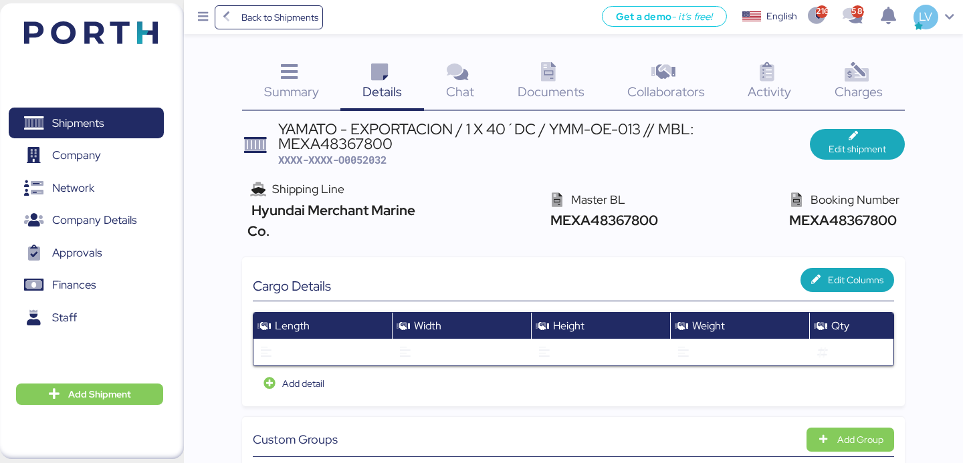
click at [369, 160] on span "XXXX-XXXX-O0052032" at bounding box center [332, 159] width 108 height 13
copy span "O0052032"
click at [314, 20] on span "Back to Shipments" at bounding box center [279, 17] width 77 height 16
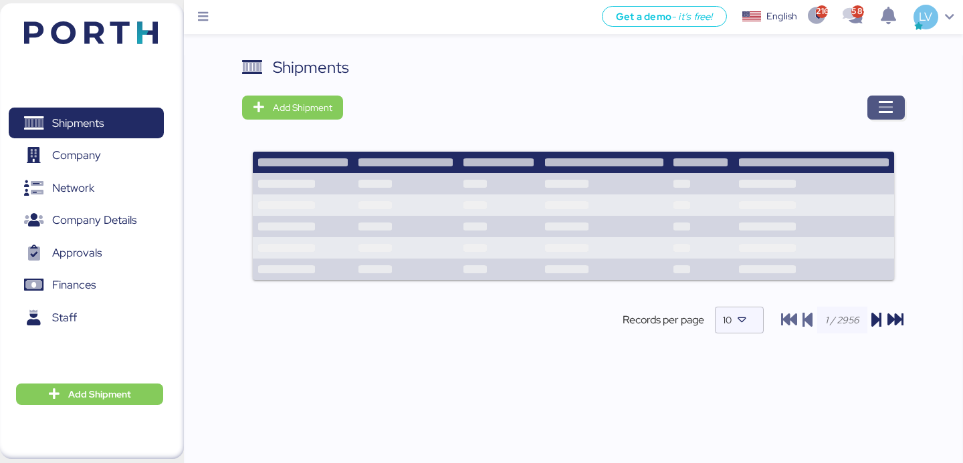
click at [896, 108] on span "button" at bounding box center [885, 108] width 37 height 24
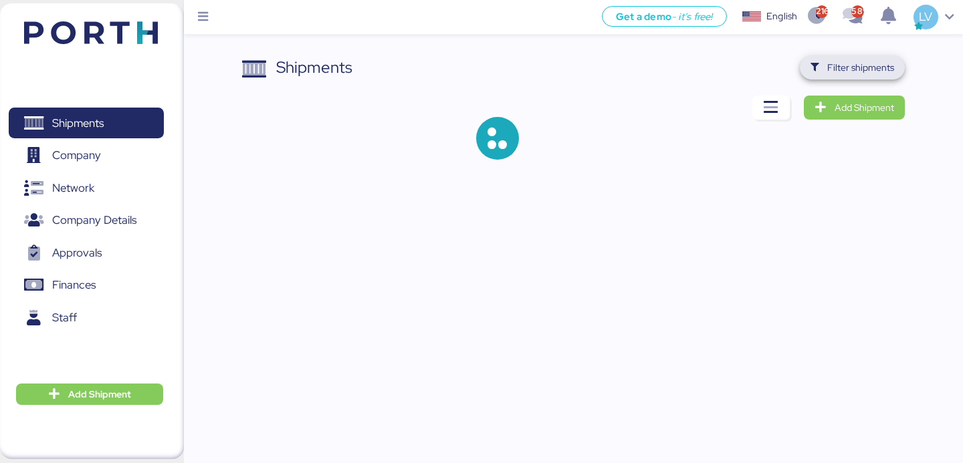
click at [879, 72] on span "Filter shipments" at bounding box center [860, 68] width 67 height 16
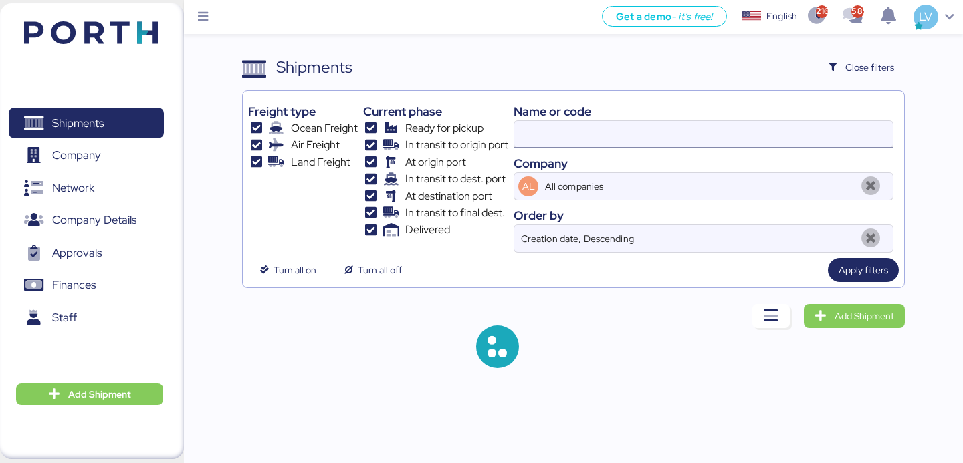
click at [801, 122] on input at bounding box center [703, 134] width 378 height 27
paste input "O0051681"
type input "O0051681"
